Goal: Transaction & Acquisition: Subscribe to service/newsletter

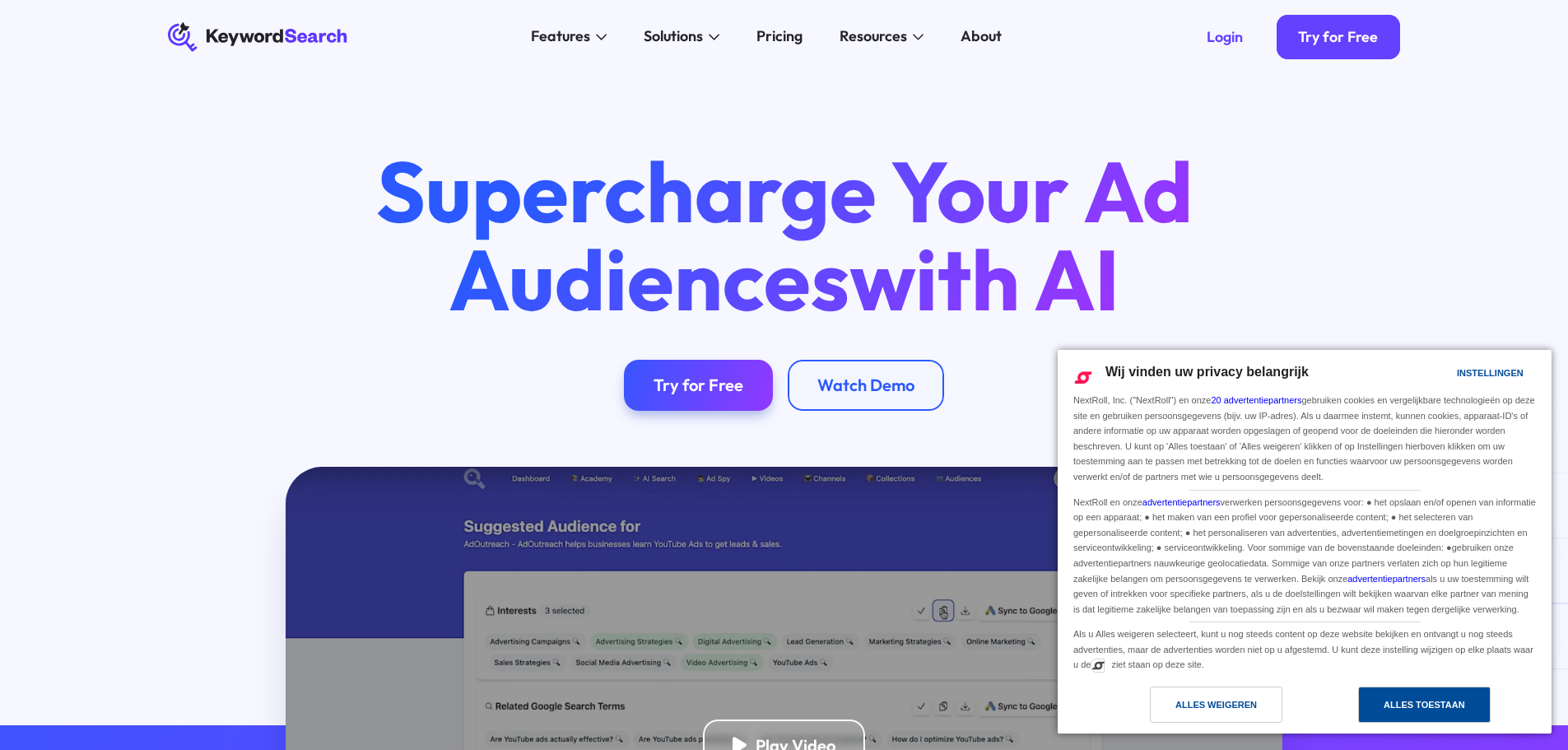
click at [1430, 715] on div "Alles toestaan" at bounding box center [1425, 704] width 133 height 36
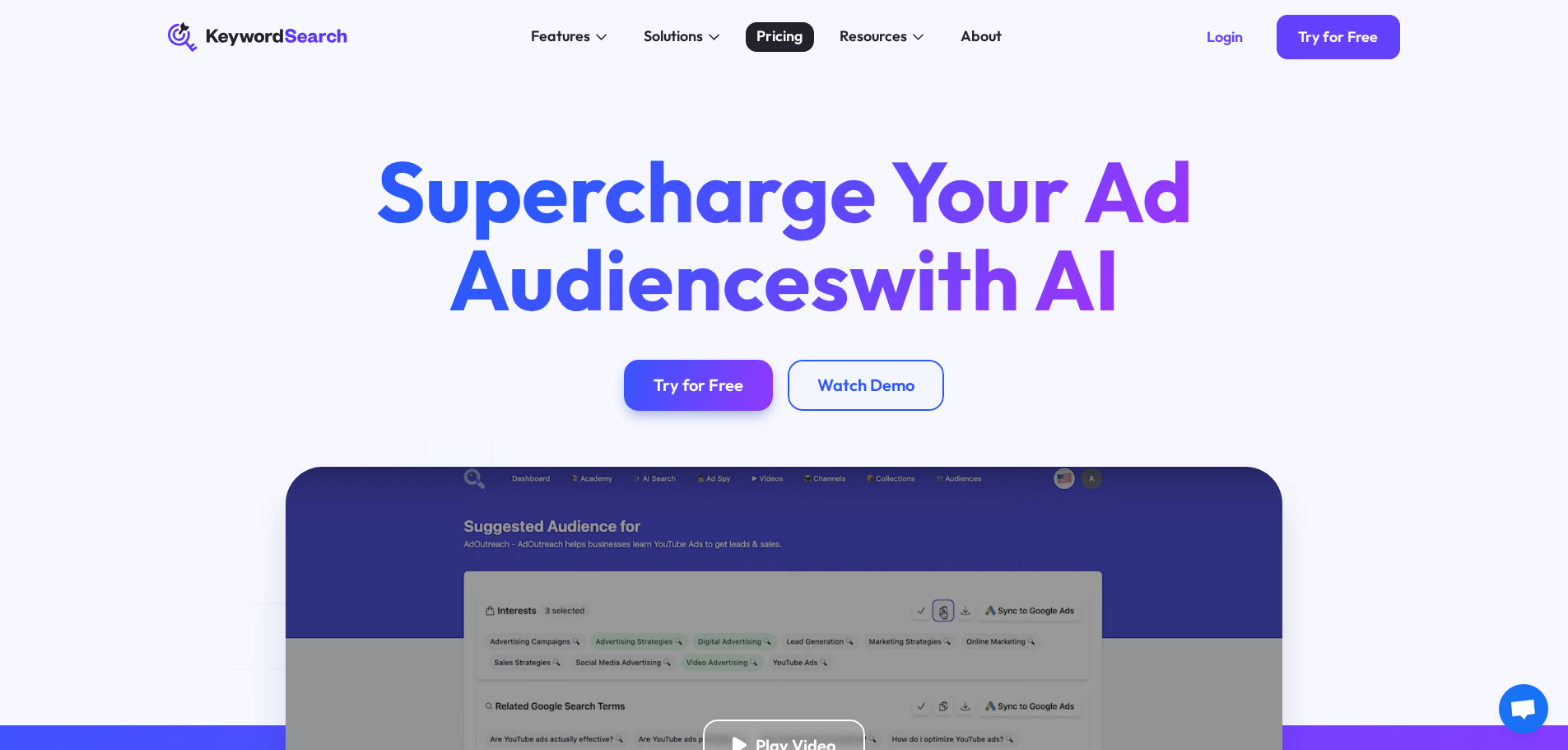
click at [786, 43] on div "Pricing" at bounding box center [780, 36] width 46 height 22
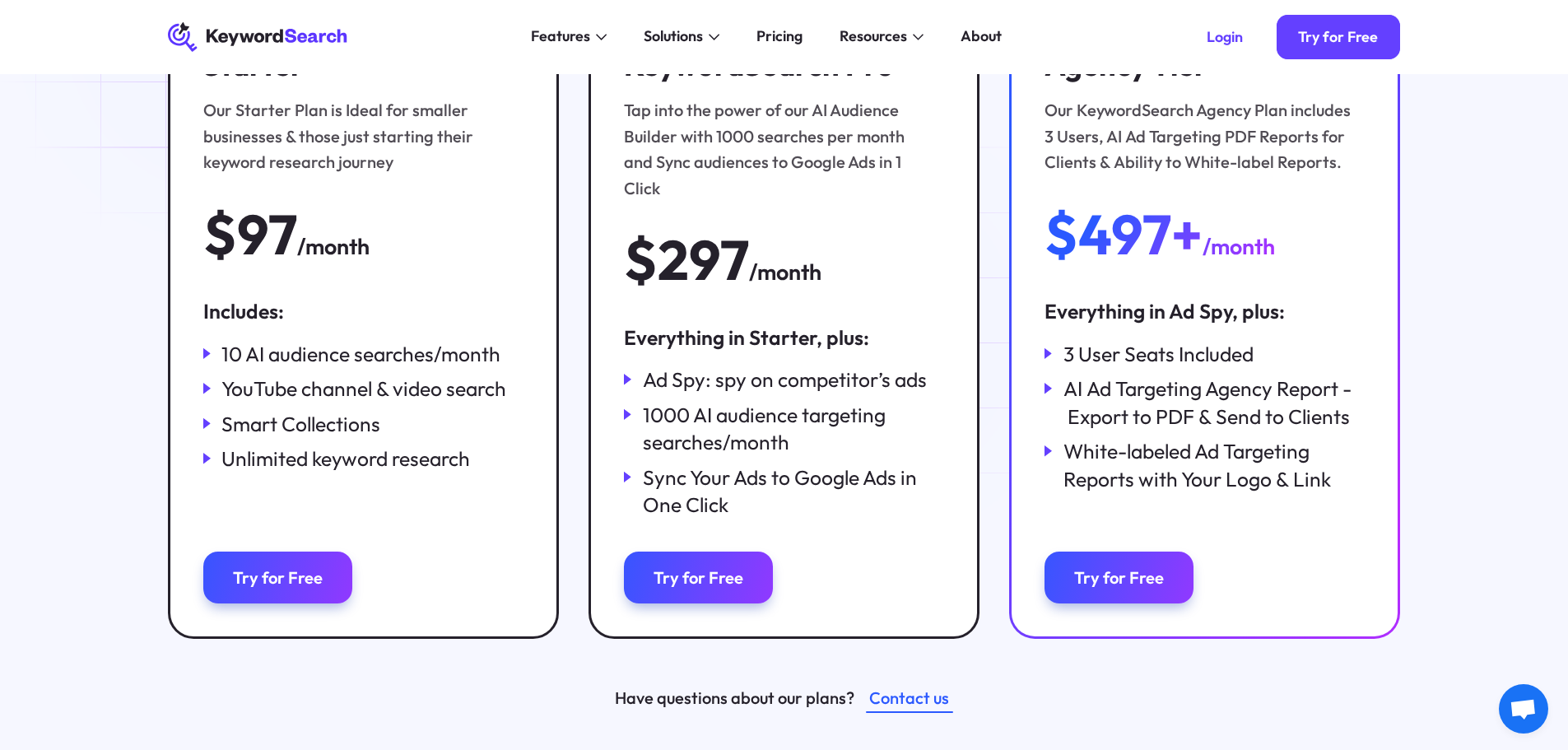
scroll to position [330, 0]
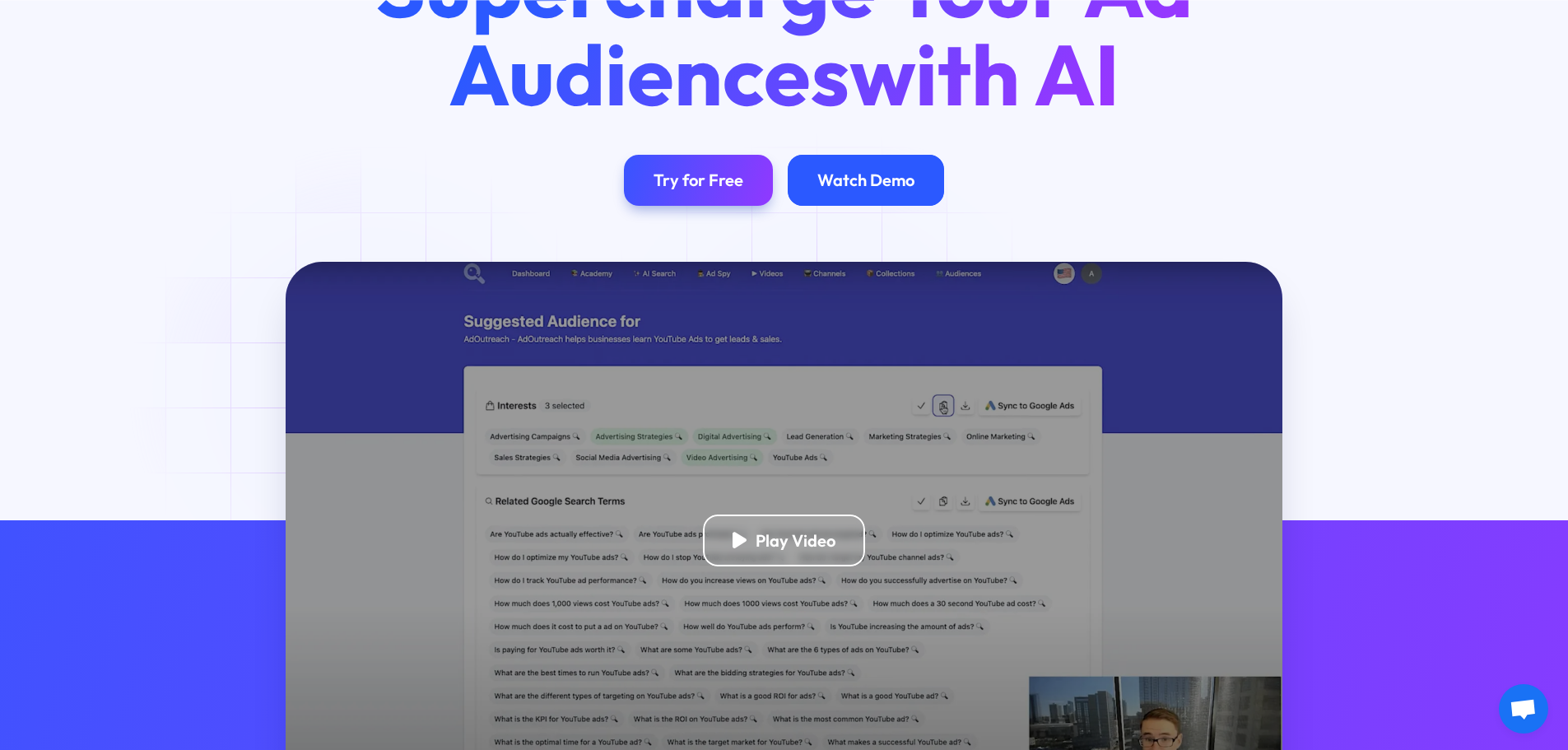
scroll to position [206, 0]
click at [867, 175] on div "Watch Demo" at bounding box center [865, 179] width 97 height 21
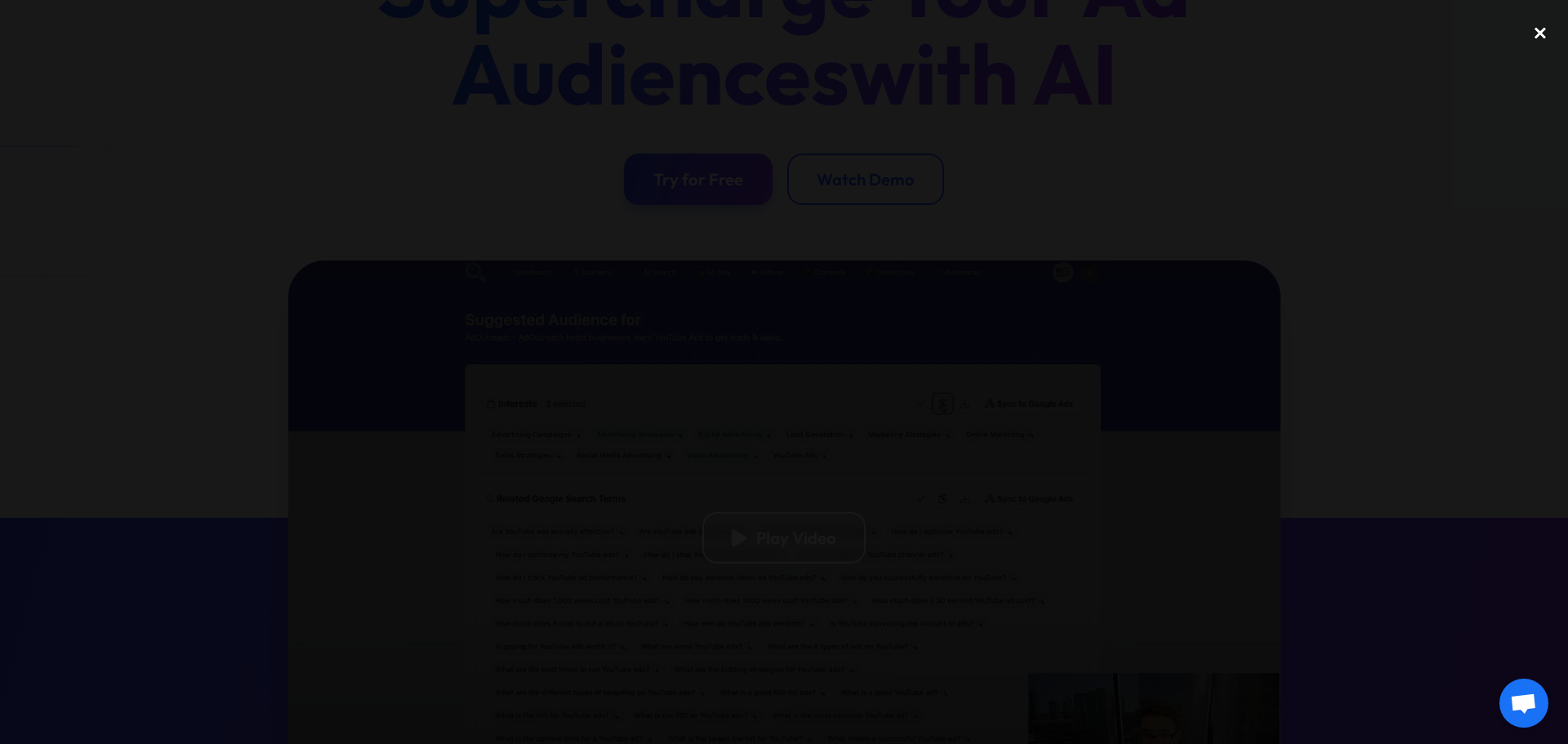
click at [1530, 37] on div "close lightbox" at bounding box center [1540, 33] width 56 height 36
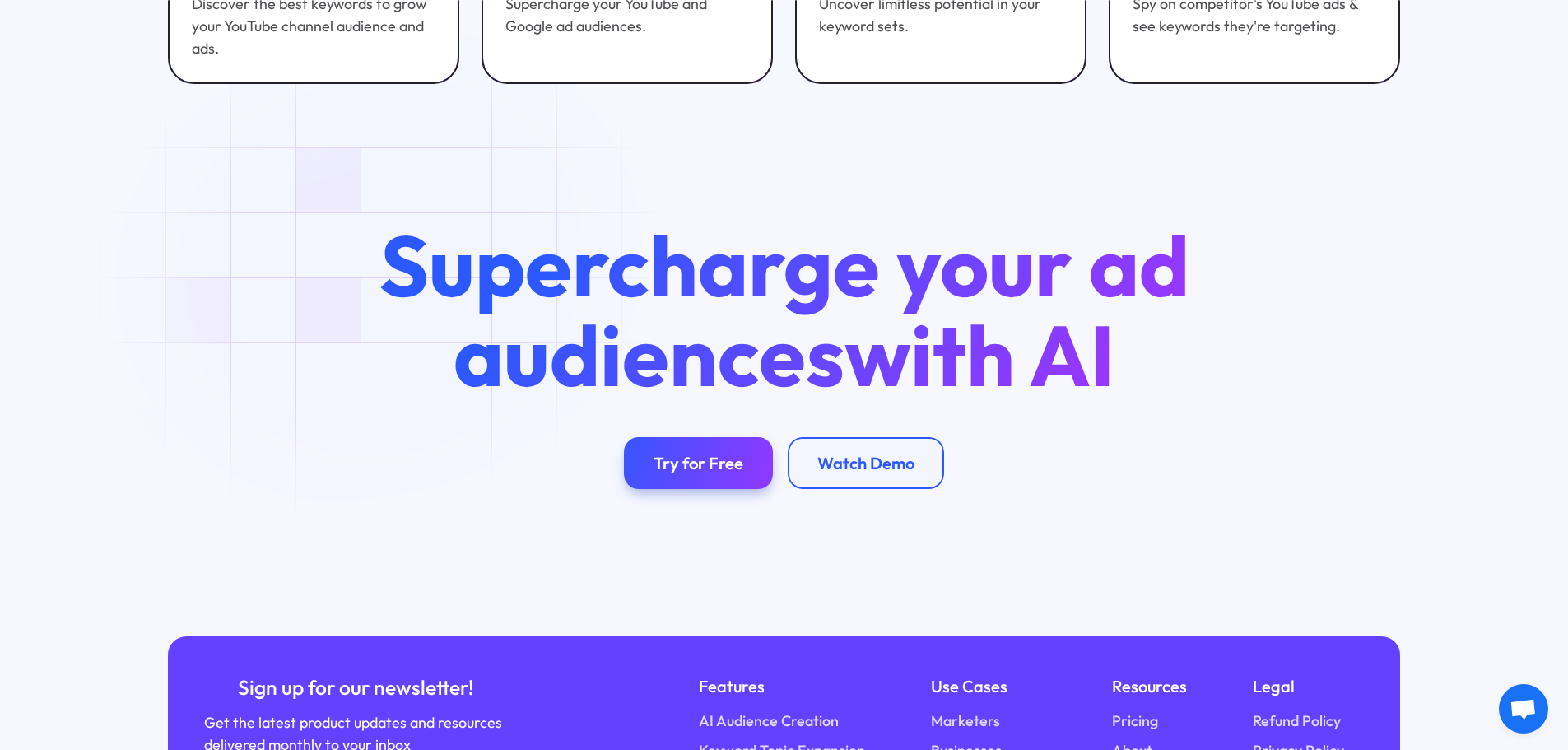
scroll to position [6511, 0]
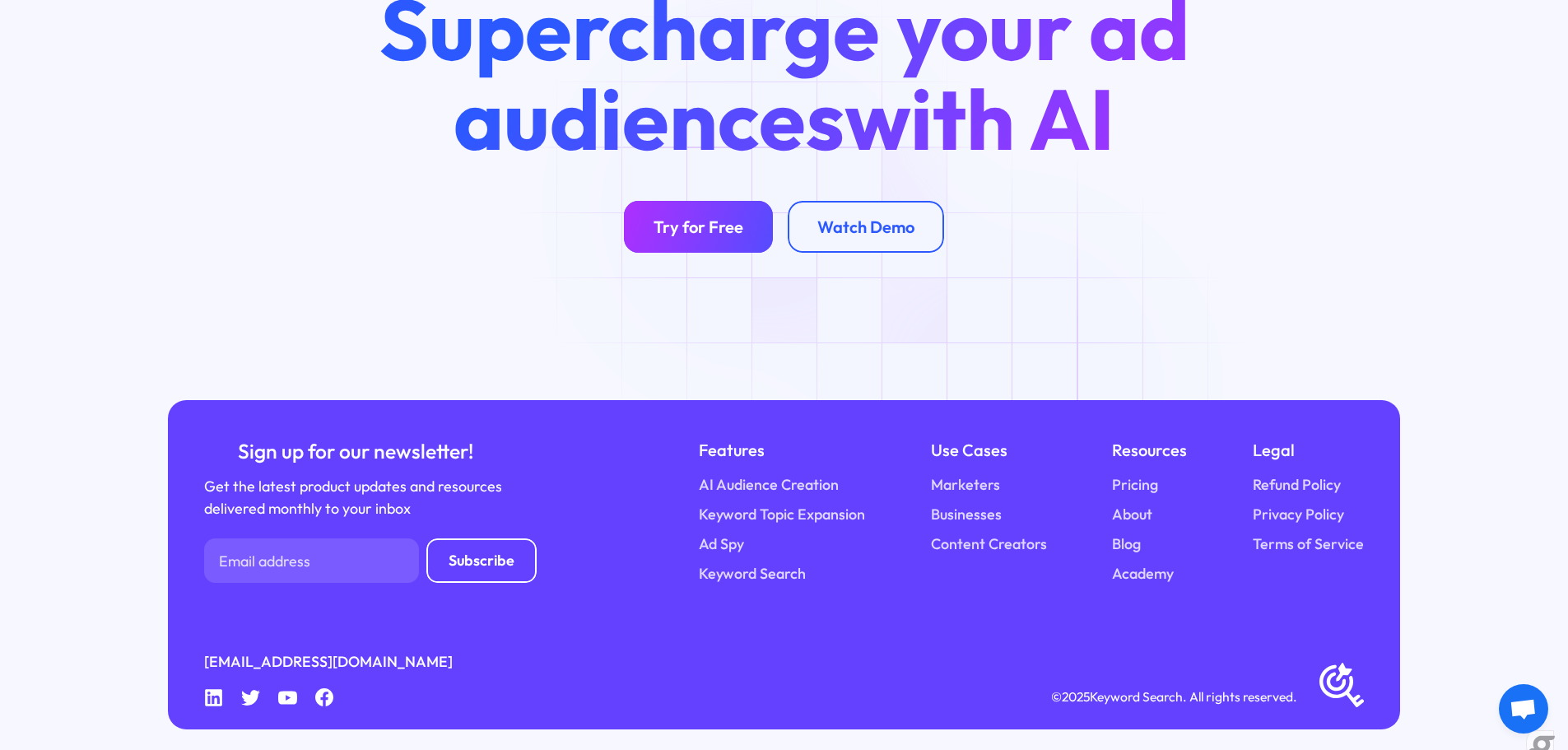
click at [768, 209] on link "Try for Free" at bounding box center [699, 226] width 149 height 52
click at [1133, 474] on link "Pricing" at bounding box center [1135, 485] width 46 height 22
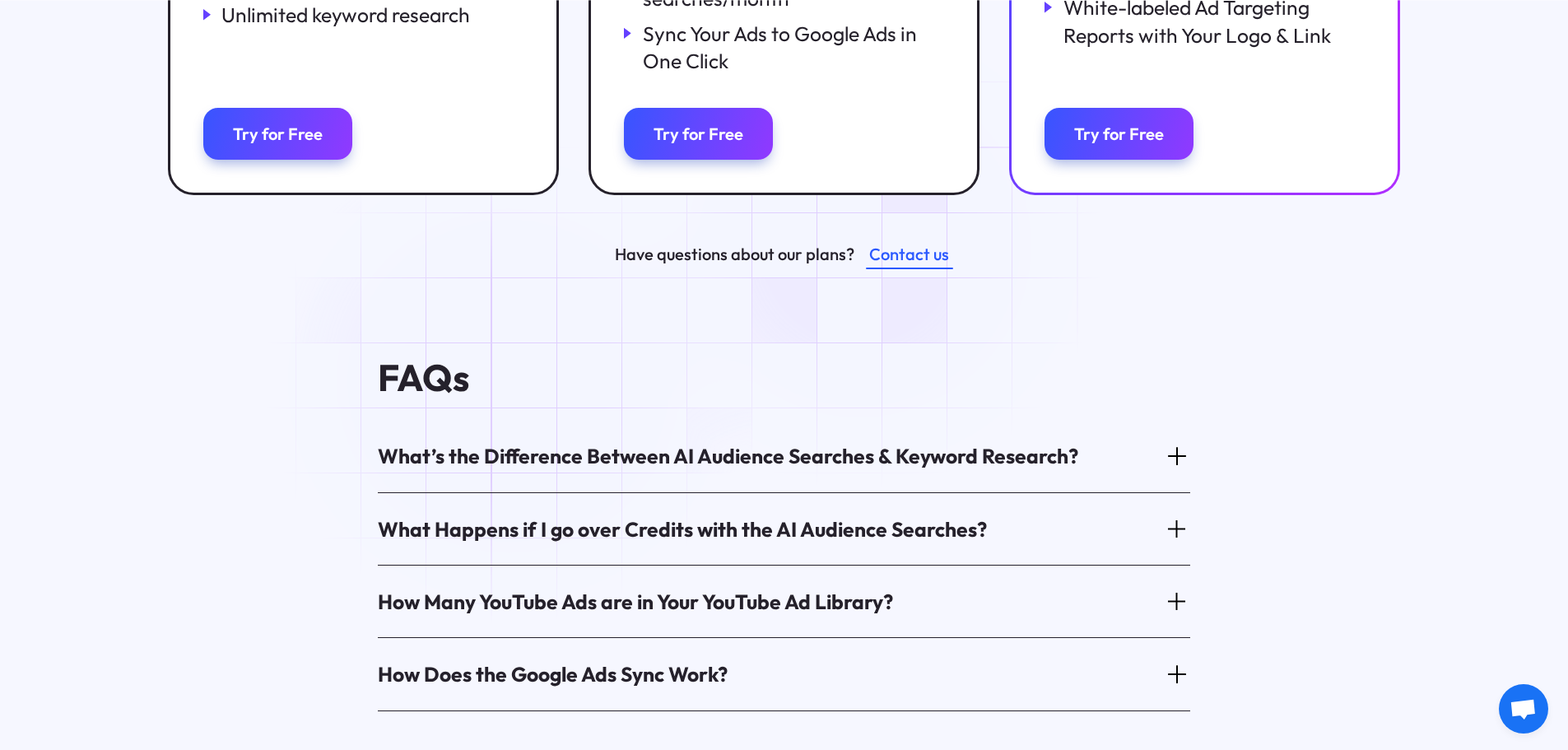
scroll to position [778, 0]
